Goal: Task Accomplishment & Management: Use online tool/utility

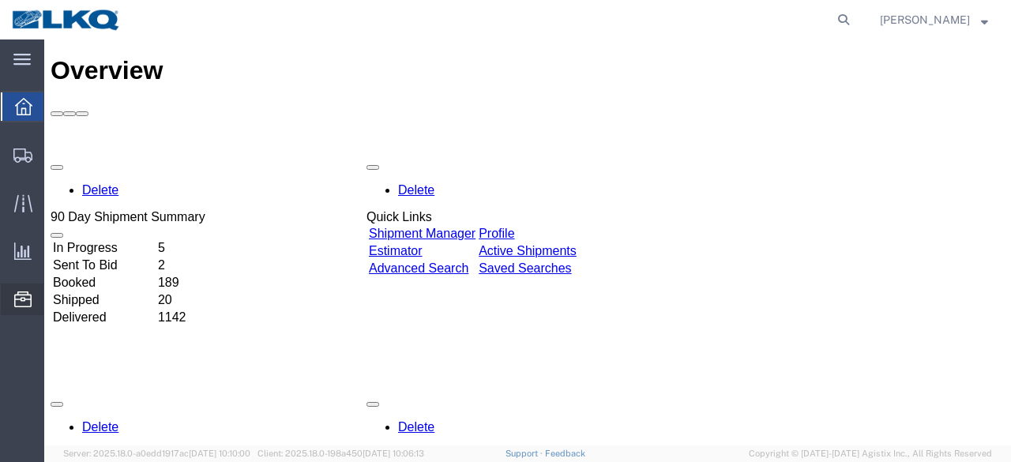
click at [0, 0] on span "Location Appointment" at bounding box center [0, 0] width 0 height 0
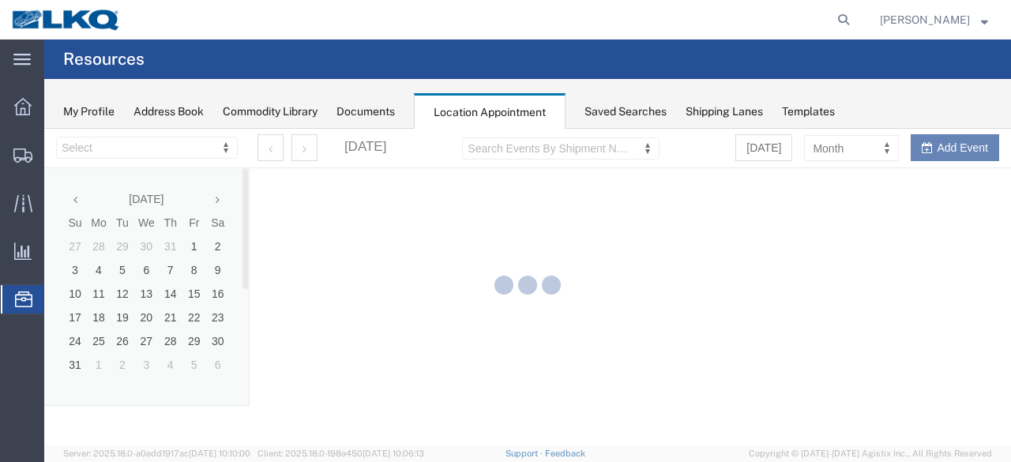
select select "28712"
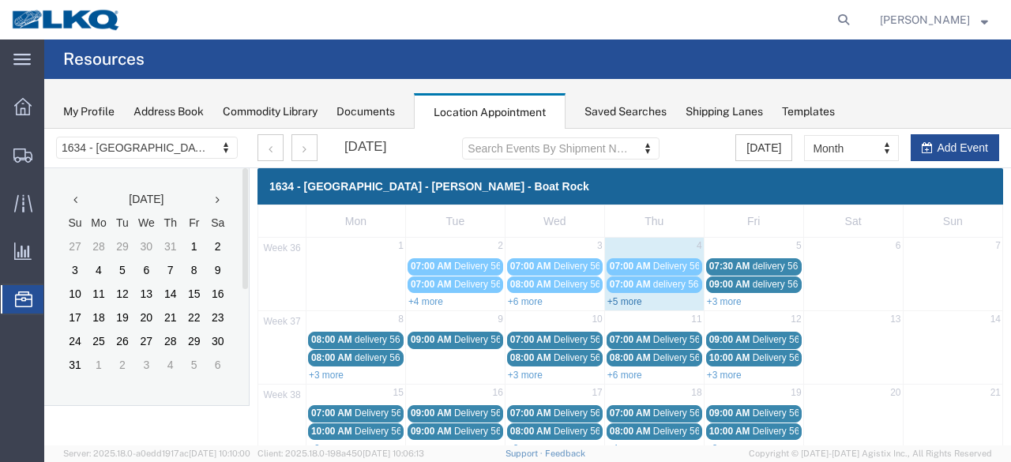
click at [624, 303] on link "+5 more" at bounding box center [625, 301] width 35 height 11
